Goal: Transaction & Acquisition: Download file/media

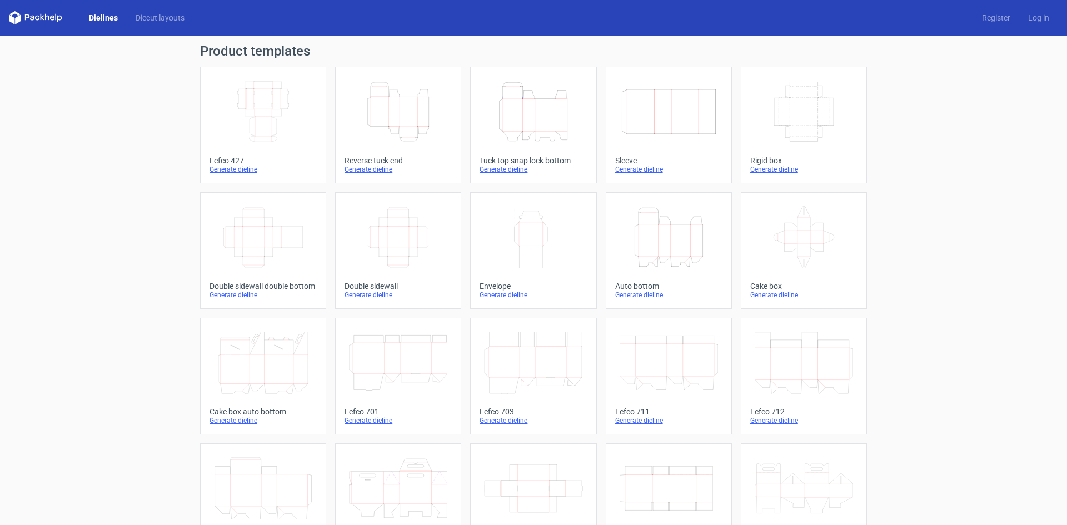
click at [397, 116] on icon "Height Depth Width" at bounding box center [398, 112] width 98 height 62
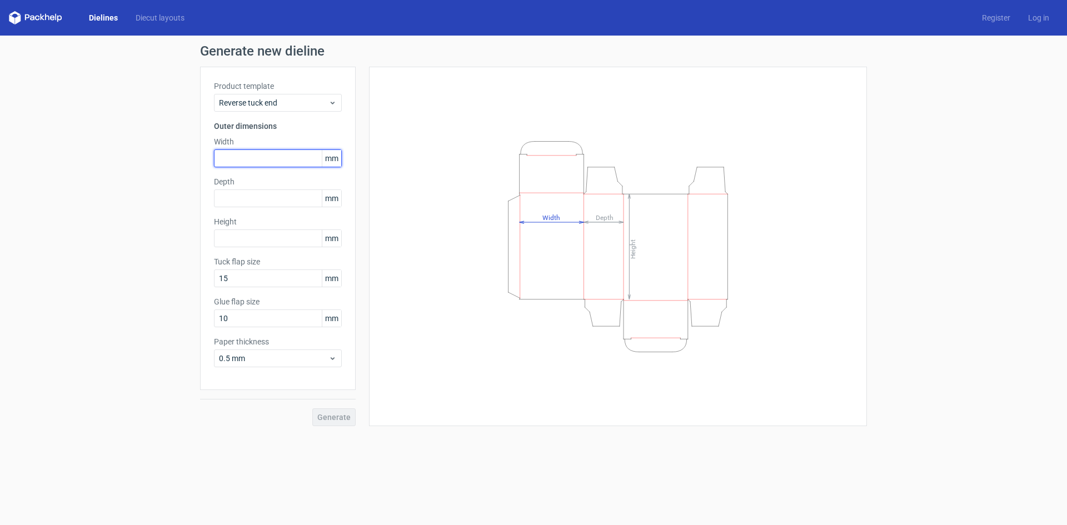
click at [241, 155] on input "text" at bounding box center [278, 159] width 128 height 18
type input "71"
type input "128"
click at [327, 415] on span "Generate" at bounding box center [333, 418] width 33 height 8
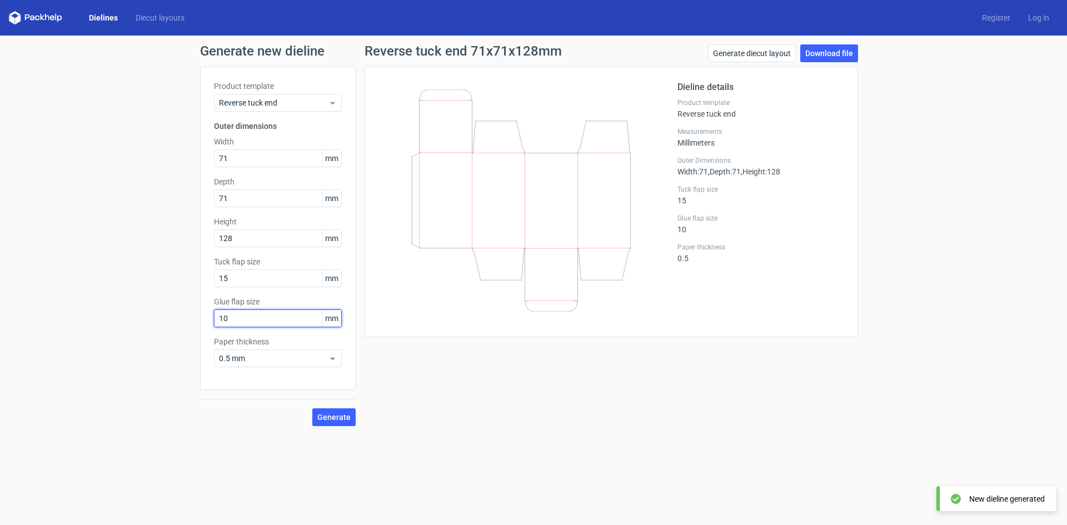
drag, startPoint x: 235, startPoint y: 325, endPoint x: 201, endPoint y: 324, distance: 33.4
click at [201, 324] on div "Product template Reverse tuck end Outer dimensions Width 71 mm Depth 71 mm Heig…" at bounding box center [278, 229] width 156 height 324
type input "12"
click at [330, 411] on button "Generate" at bounding box center [333, 418] width 43 height 18
click at [829, 53] on link "Download file" at bounding box center [830, 53] width 58 height 18
